Goal: Navigation & Orientation: Find specific page/section

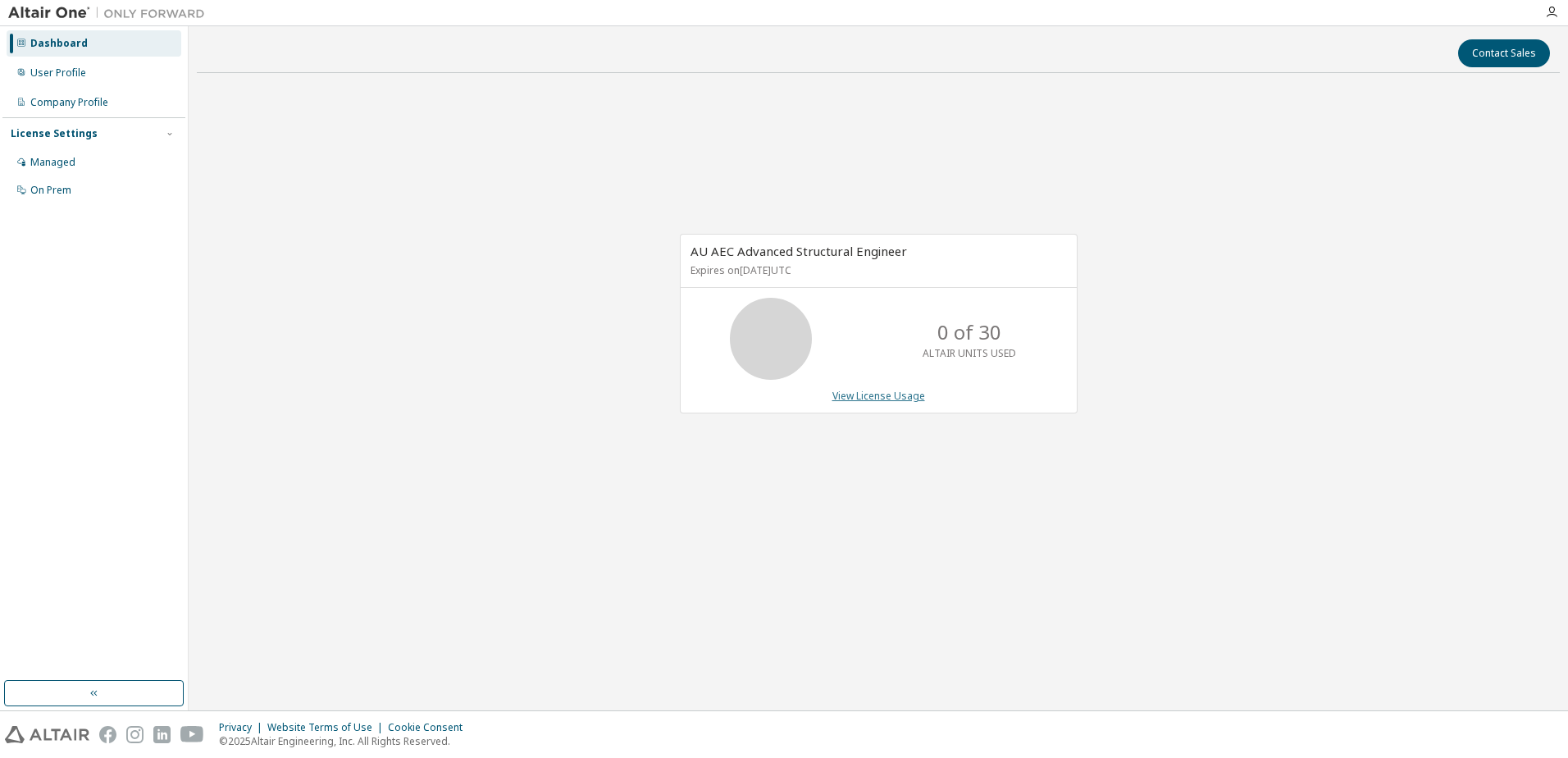
click at [900, 401] on link "View License Usage" at bounding box center [878, 396] width 92 height 14
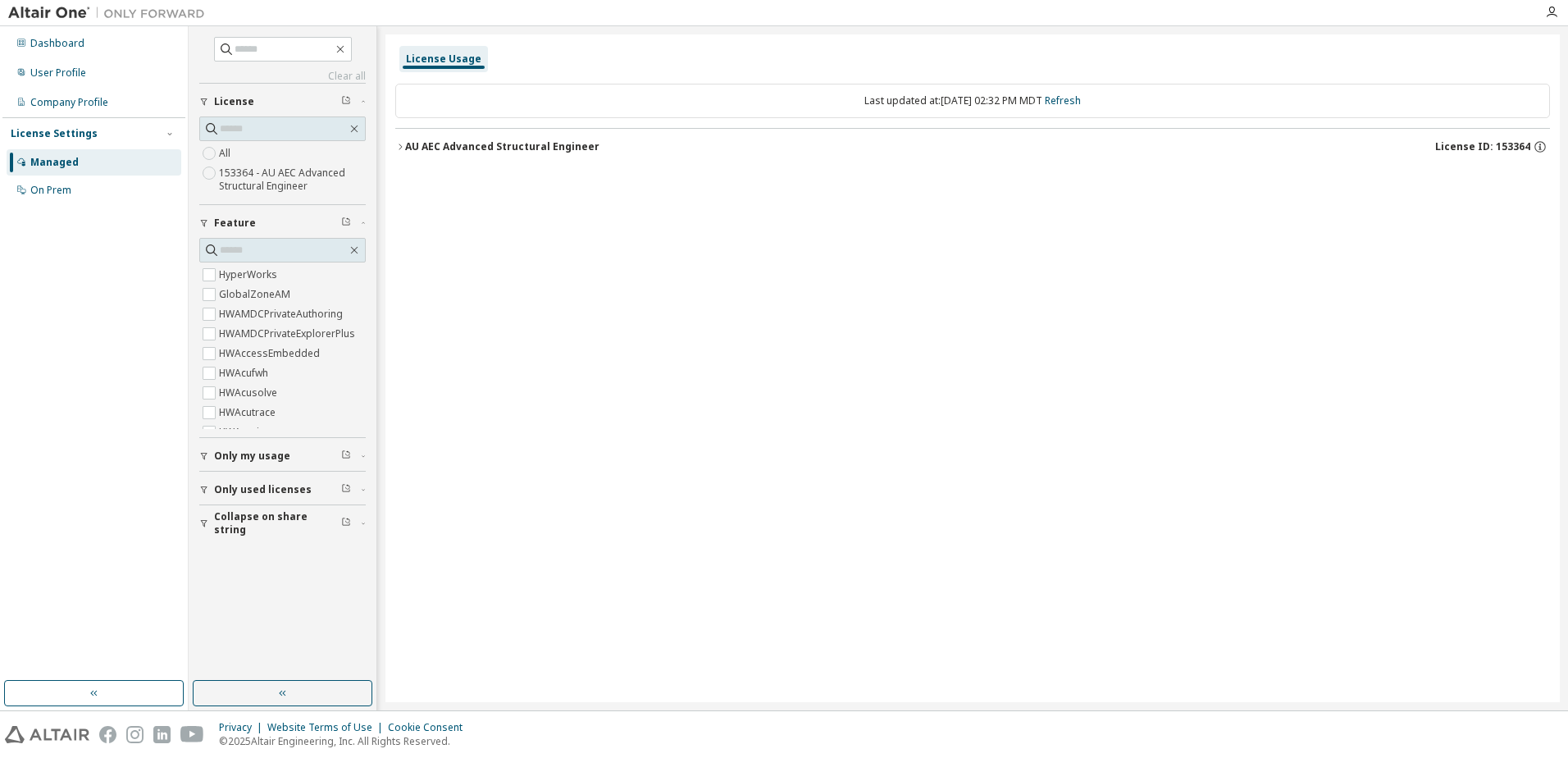
click at [447, 148] on div "AU AEC Advanced Structural Engineer" at bounding box center [502, 146] width 194 height 13
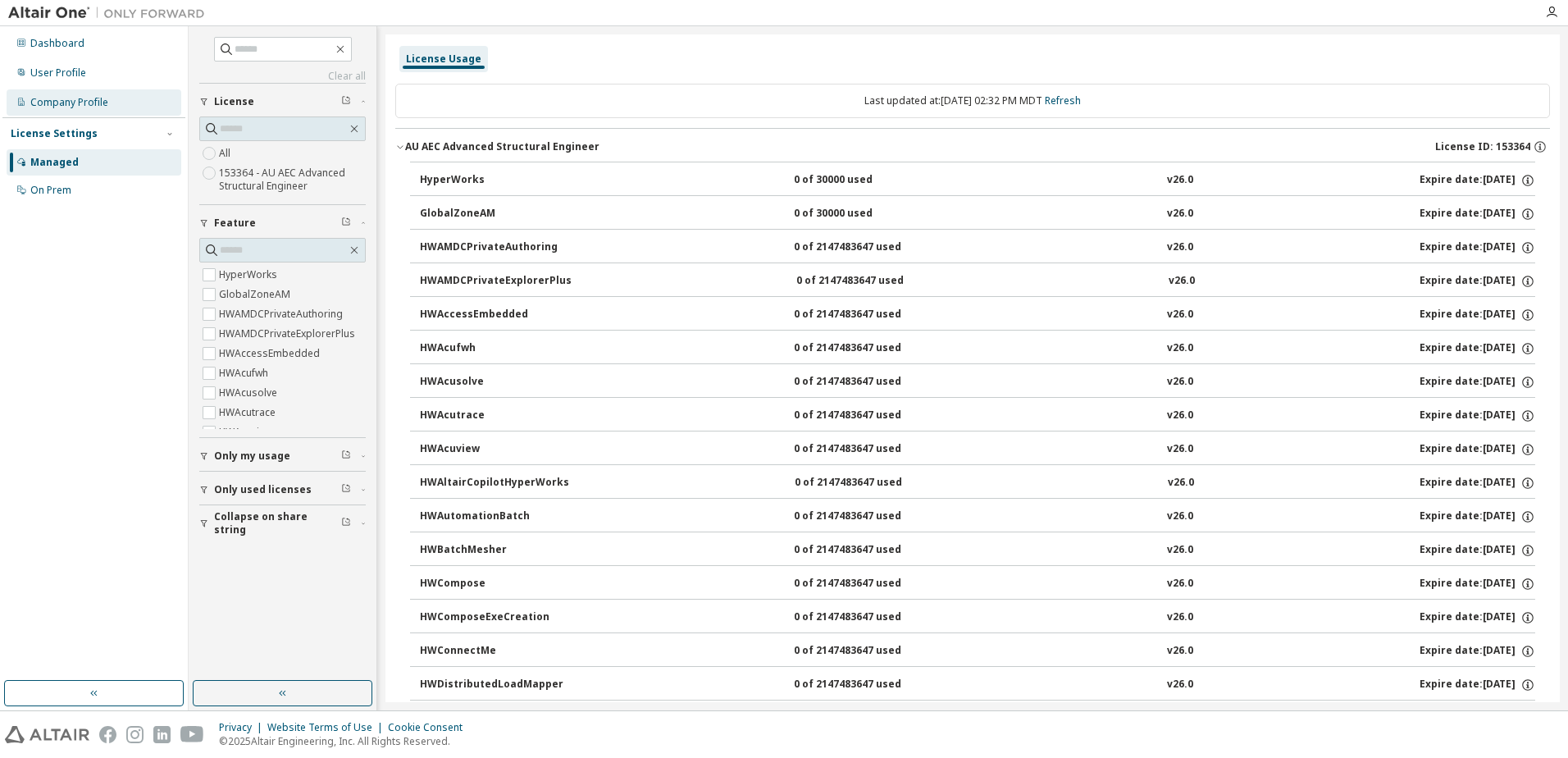
click at [67, 103] on div "Company Profile" at bounding box center [69, 102] width 78 height 13
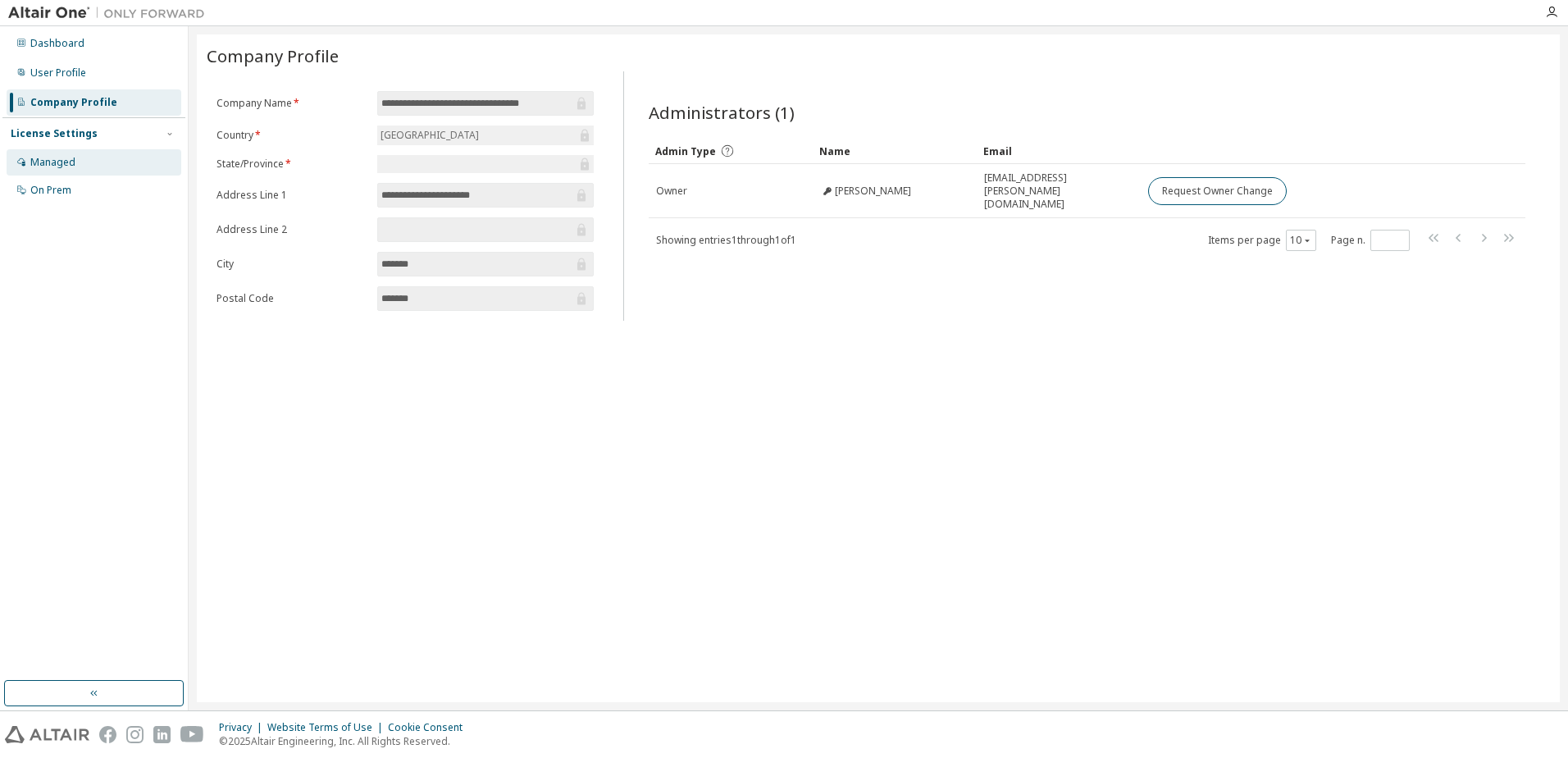
click at [71, 167] on div "Managed" at bounding box center [53, 163] width 45 height 13
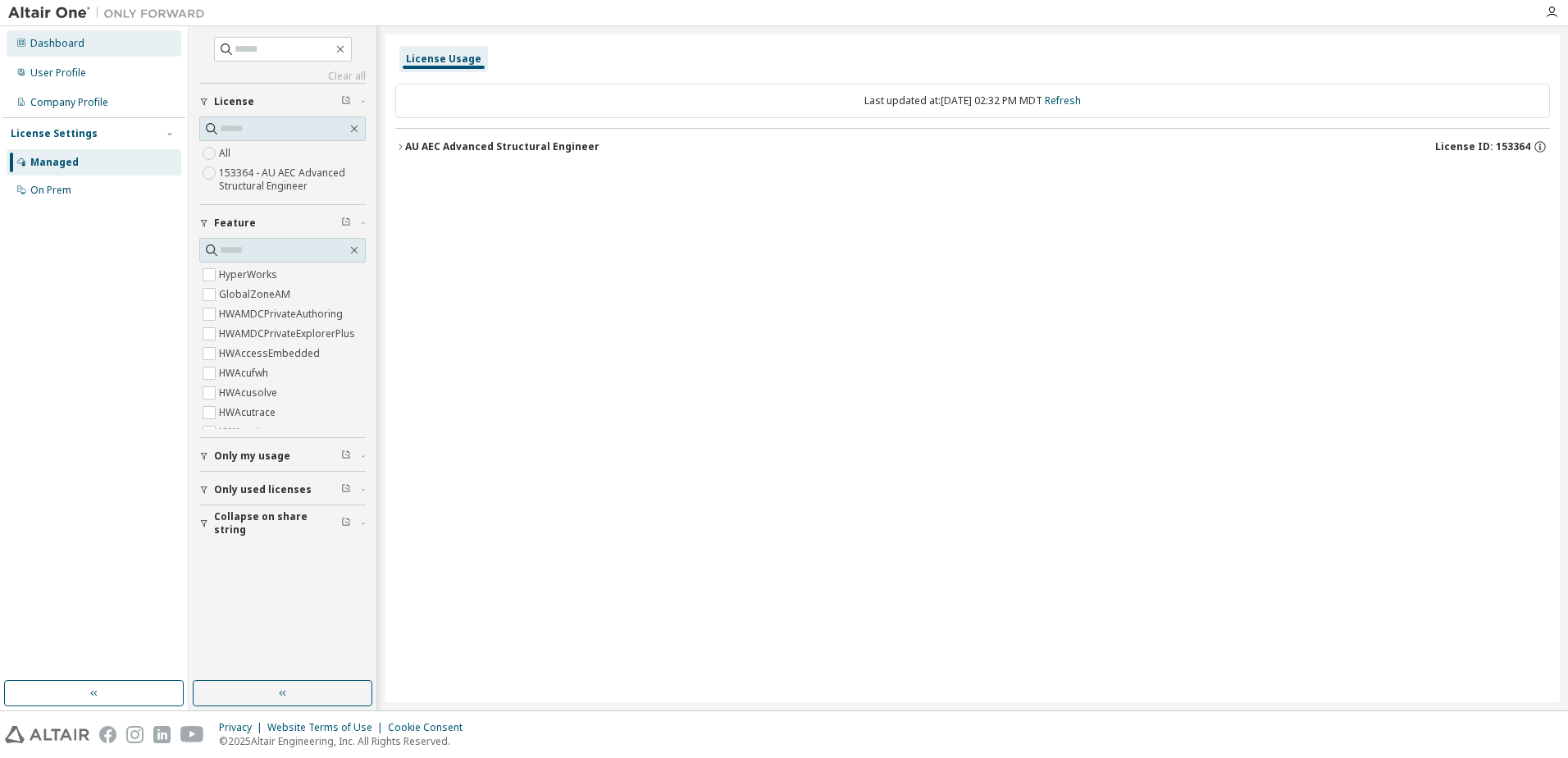
click at [66, 49] on div "Dashboard" at bounding box center [57, 43] width 54 height 13
